Goal: Information Seeking & Learning: Check status

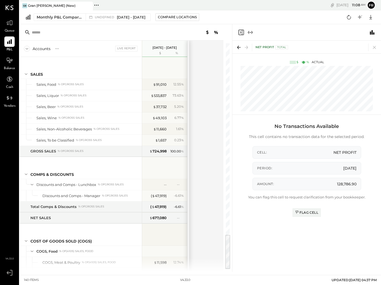
scroll to position [1212, 0]
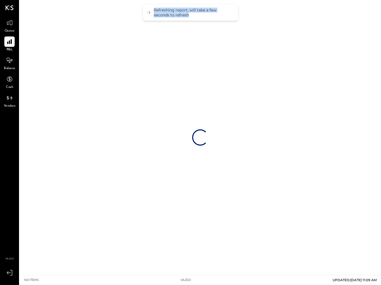
drag, startPoint x: 155, startPoint y: 10, endPoint x: 191, endPoint y: 15, distance: 36.1
click at [191, 15] on div "Refreshing report, will take a few seconds to refresh" at bounding box center [193, 13] width 79 height 10
click at [191, 15] on div "Refreshing report, will take a few seconds to refresh" at bounding box center [190, 12] width 95 height 16
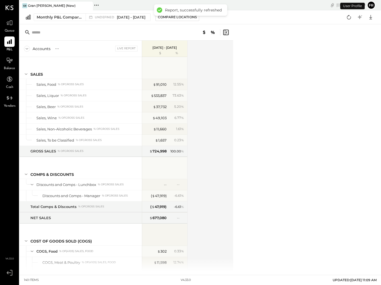
scroll to position [1212, 0]
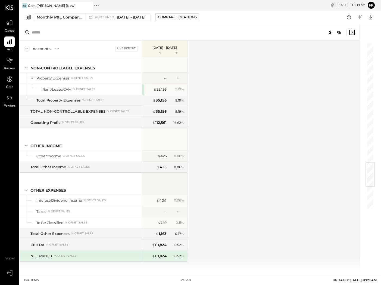
scroll to position [1212, 0]
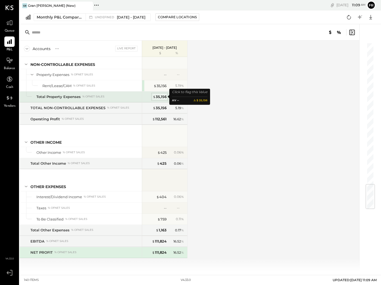
click at [157, 98] on div "$ 35,156" at bounding box center [160, 96] width 14 height 5
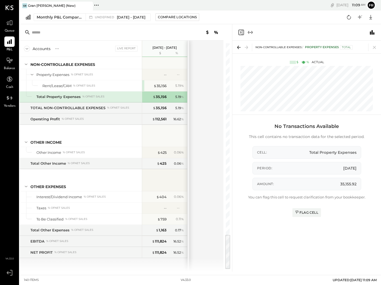
drag, startPoint x: 211, startPoint y: 72, endPoint x: 218, endPoint y: 66, distance: 9.2
click at [211, 72] on div "Accounts S % GL Live Report [DATE] - [DATE] $ % SALES Sales, Food % of GROSS SA…" at bounding box center [122, 156] width 205 height 231
click at [372, 45] on icon at bounding box center [375, 47] width 8 height 8
